Goal: Navigation & Orientation: Find specific page/section

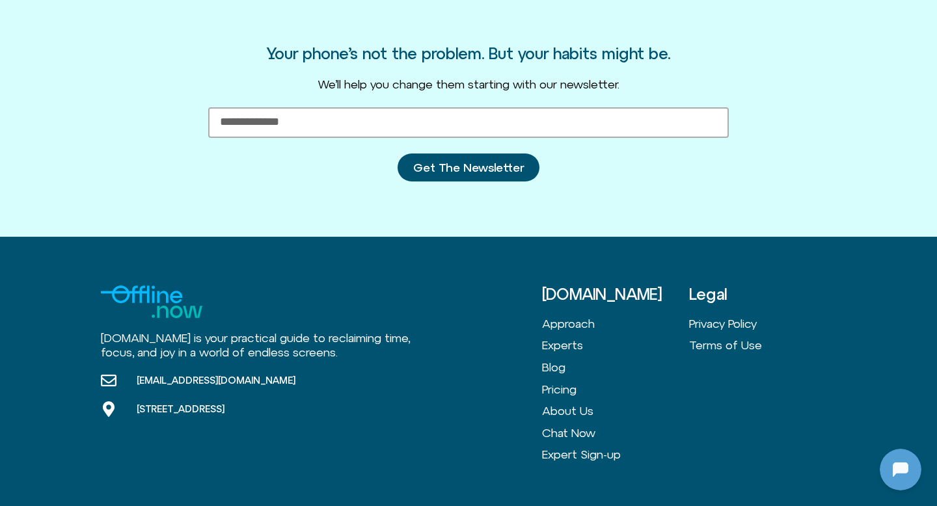
scroll to position [643, 0]
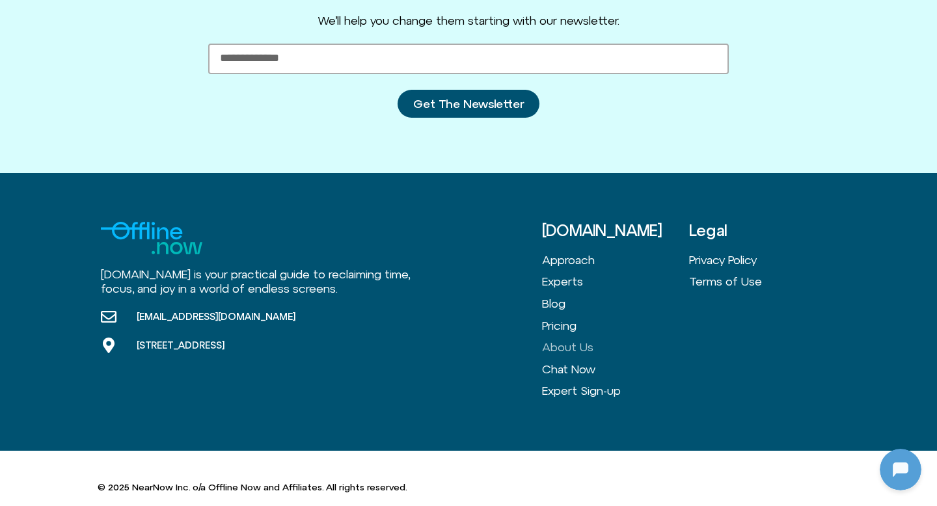
click at [567, 336] on link "About Us" at bounding box center [615, 347] width 147 height 22
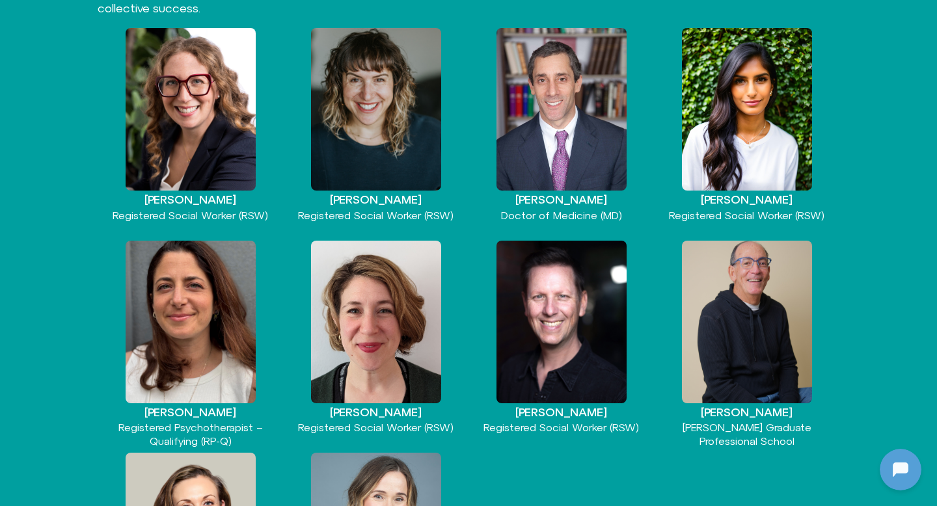
scroll to position [1831, 0]
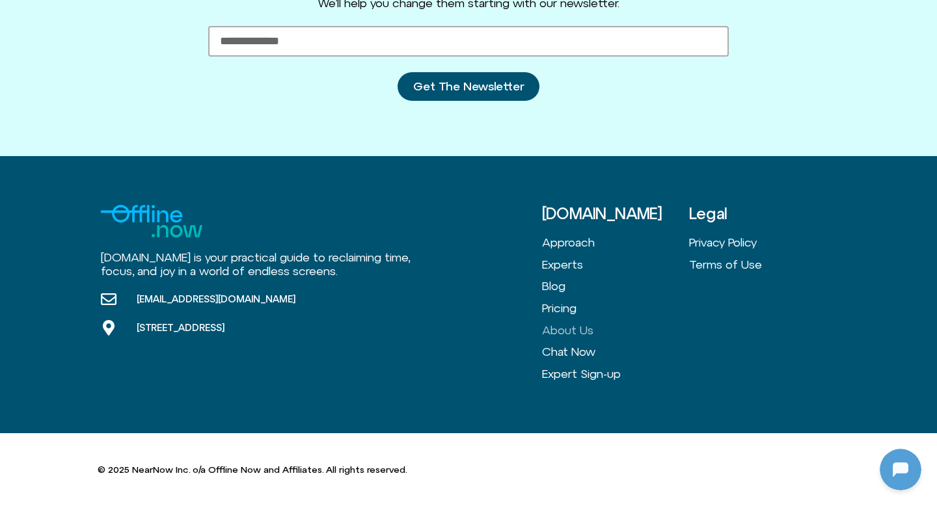
click at [565, 329] on link "About Us" at bounding box center [615, 330] width 147 height 22
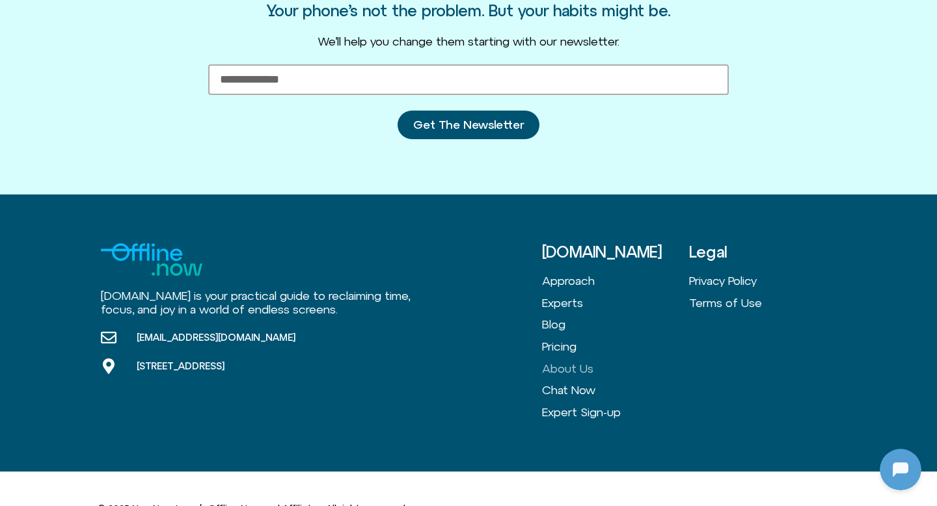
scroll to position [1831, 0]
